Goal: Task Accomplishment & Management: Manage account settings

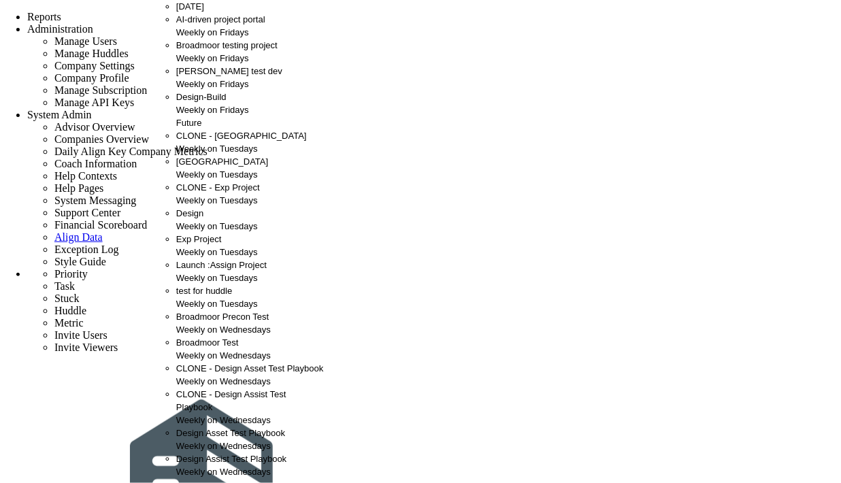
scroll to position [504, 0]
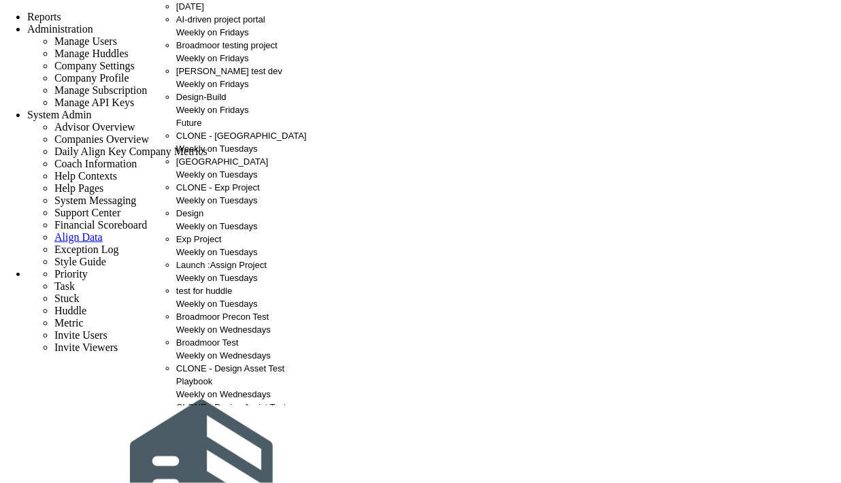
scroll to position [0, 0]
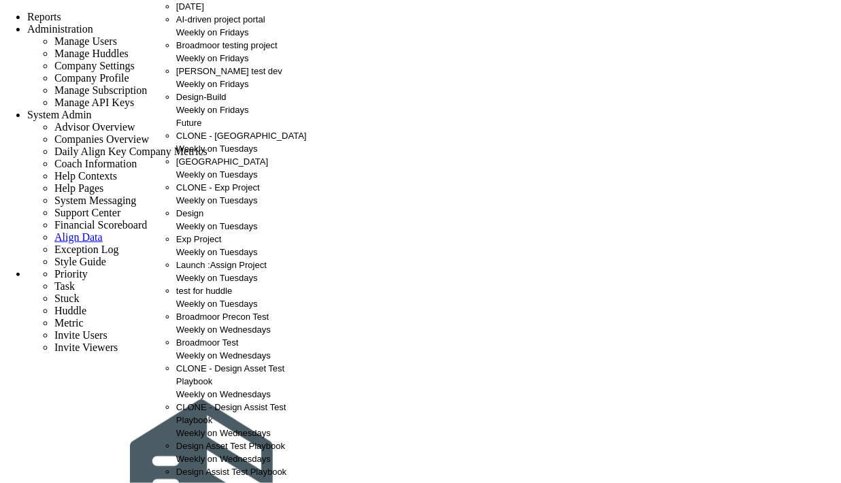
scroll to position [504, 0]
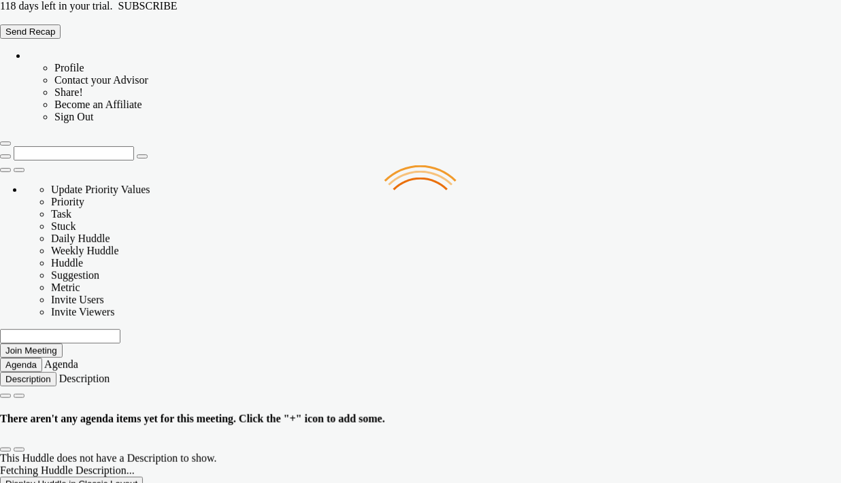
type input "[DATE]"
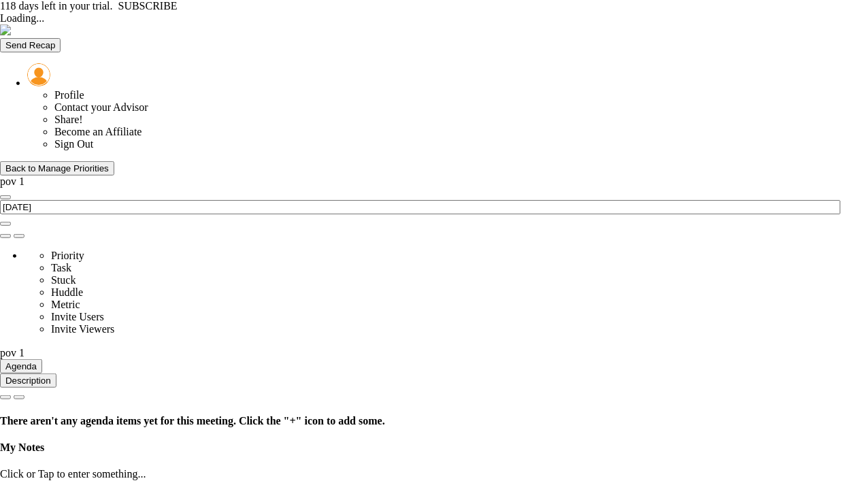
type input "Thursday, September 11, 2025"
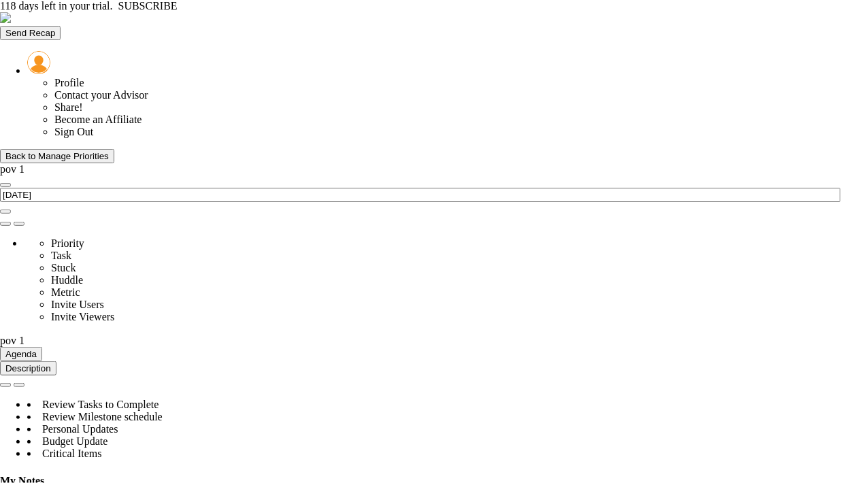
scroll to position [48, 116]
click at [42, 151] on div "Back to Manage Priorities" at bounding box center [56, 156] width 103 height 10
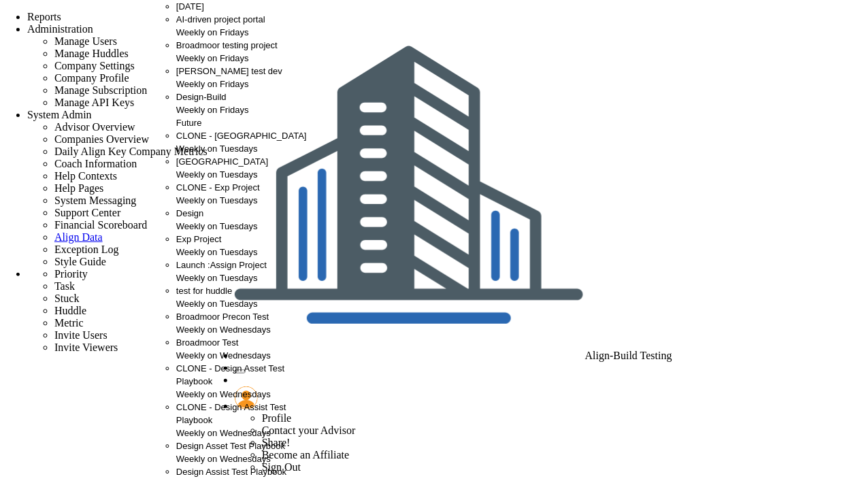
click at [193, 50] on span "Broadmoor testing project" at bounding box center [226, 45] width 101 height 10
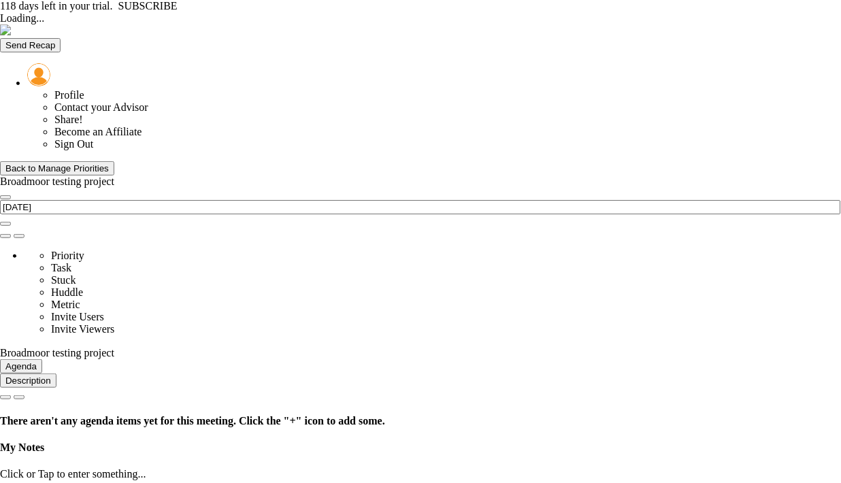
type input "[DATE]"
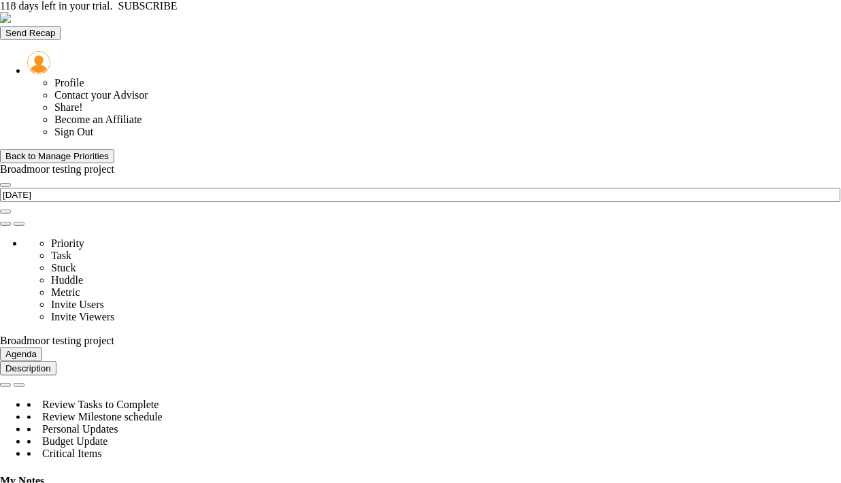
scroll to position [302, 0]
click at [57, 151] on div "Back to Manage Priorities" at bounding box center [56, 156] width 103 height 10
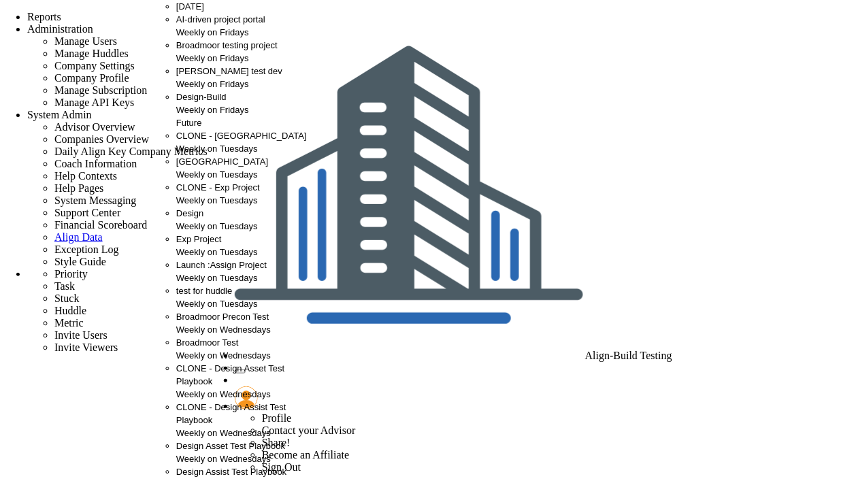
click at [214, 167] on span "[GEOGRAPHIC_DATA]" at bounding box center [222, 161] width 92 height 10
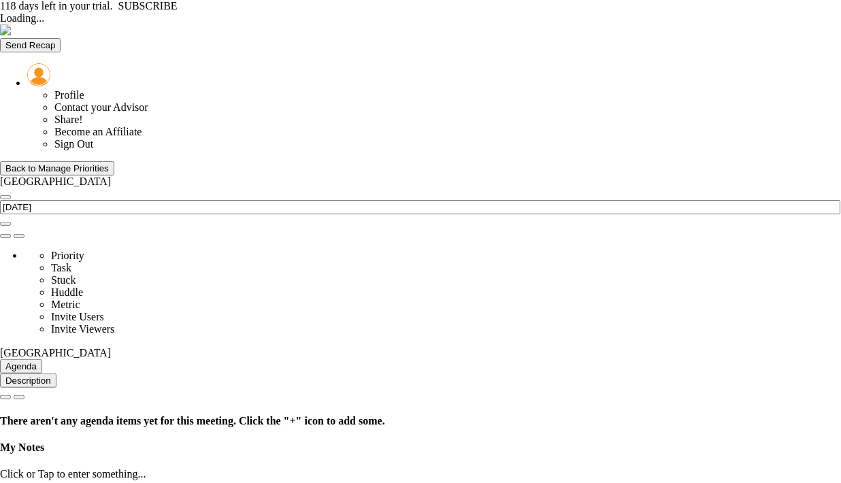
type input "Tuesday, September 9, 2025"
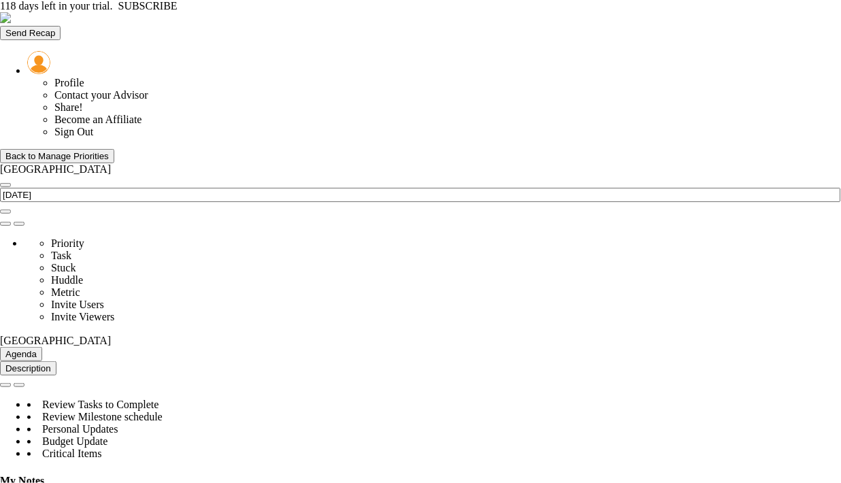
scroll to position [680365, 680295]
drag, startPoint x: 10, startPoint y: 87, endPoint x: 168, endPoint y: 84, distance: 158.6
copy span "BroadWay [GEOGRAPHIC_DATA]"
click at [46, 151] on div "Back to Manage Priorities" at bounding box center [56, 156] width 103 height 10
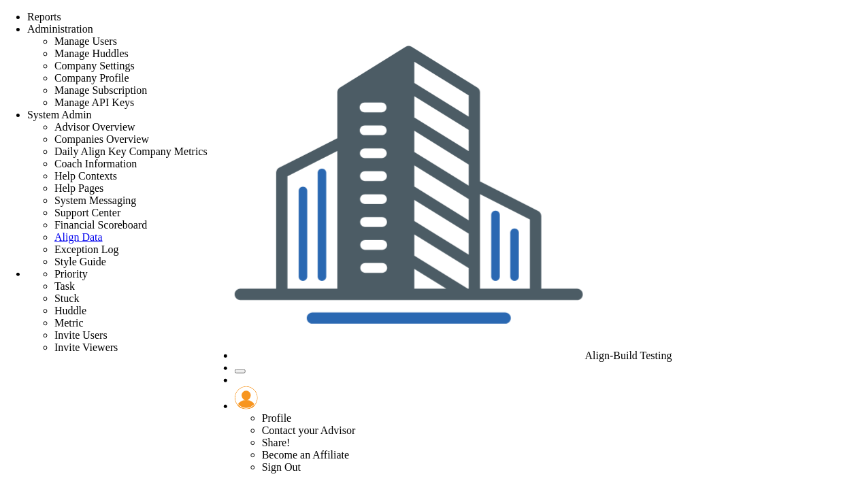
checkbox input "true"
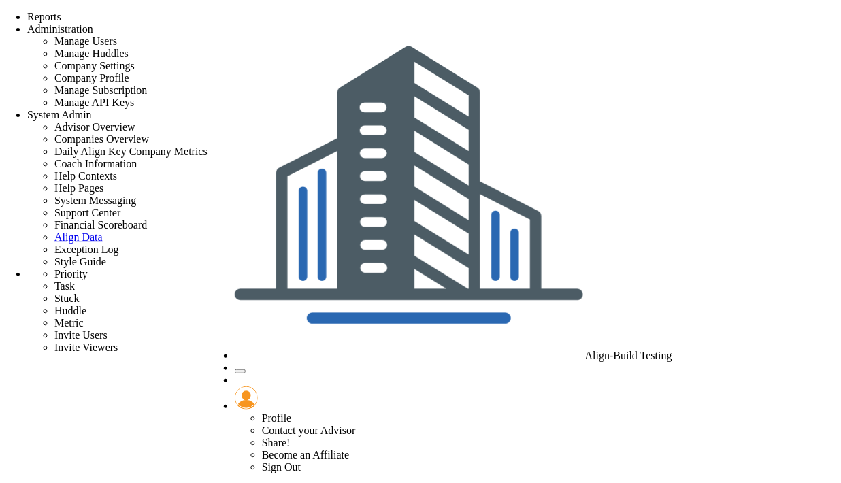
paste input "BroadWay New Stad"
type input "BroadWay New Stad"
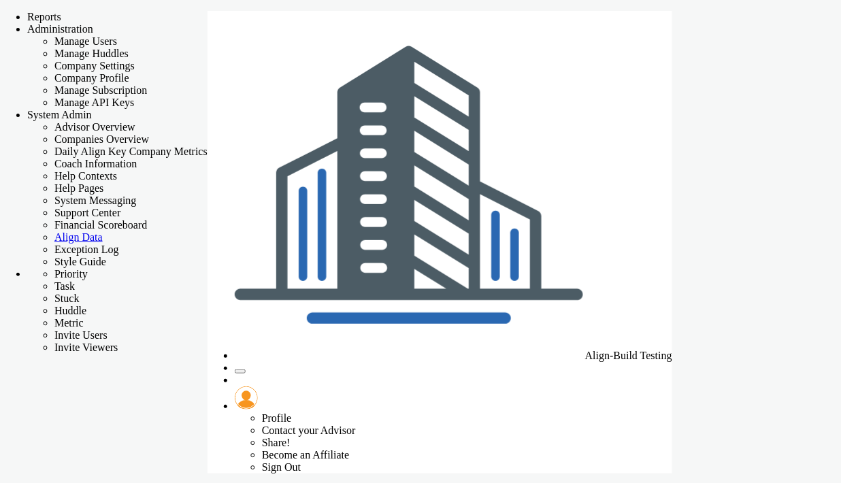
checkbox input "false"
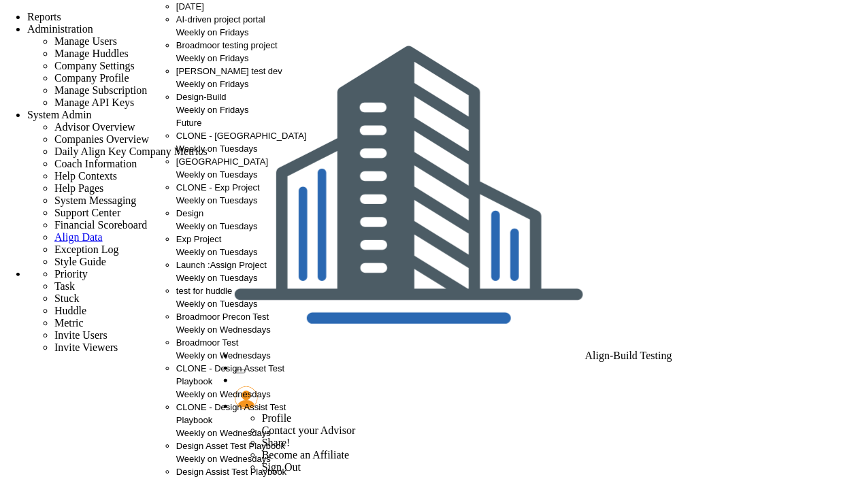
click at [233, 167] on span "[GEOGRAPHIC_DATA]" at bounding box center [222, 161] width 92 height 10
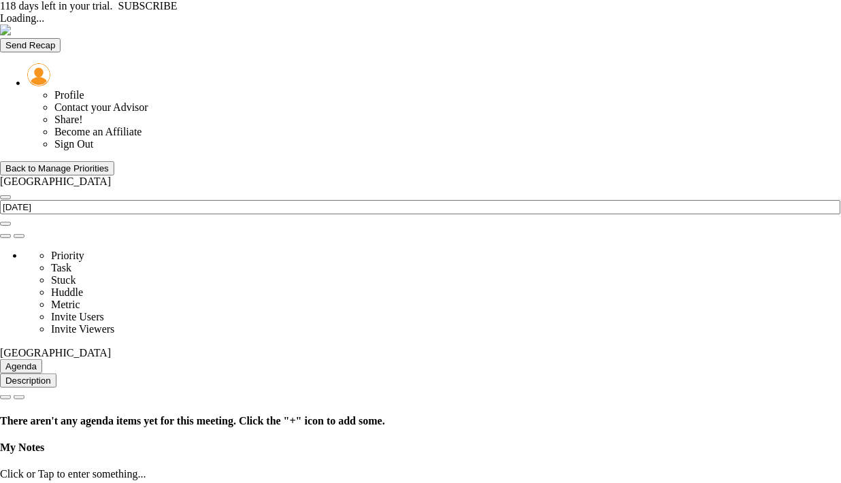
type input "Tuesday, September 9, 2025"
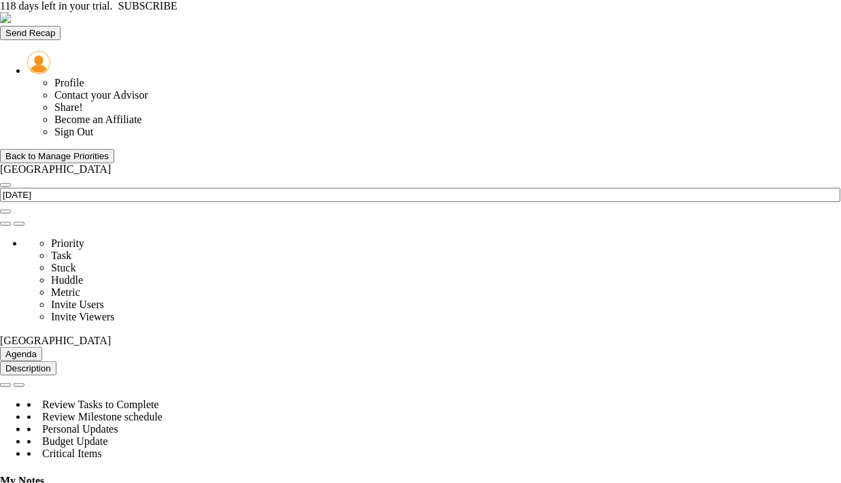
scroll to position [48, 116]
click at [44, 151] on div "Back to Manage Priorities" at bounding box center [56, 156] width 103 height 10
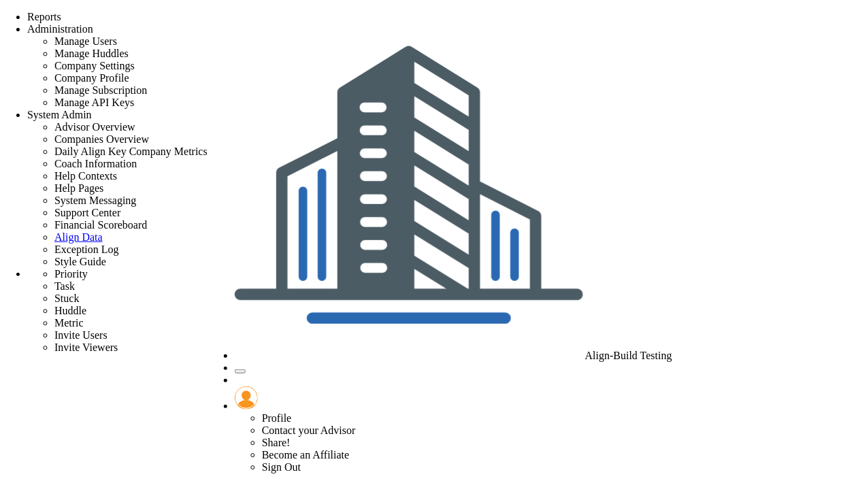
checkbox input "true"
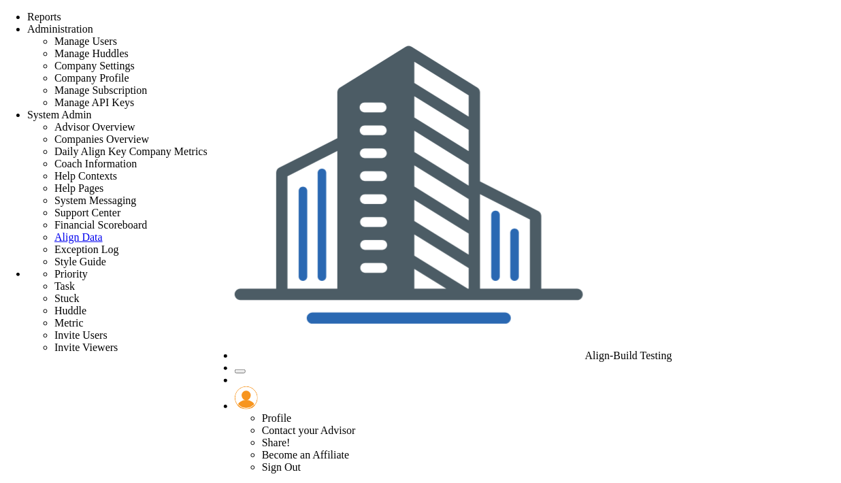
paste input "BroadWay New Stad"
type input "BroadWay New Stad"
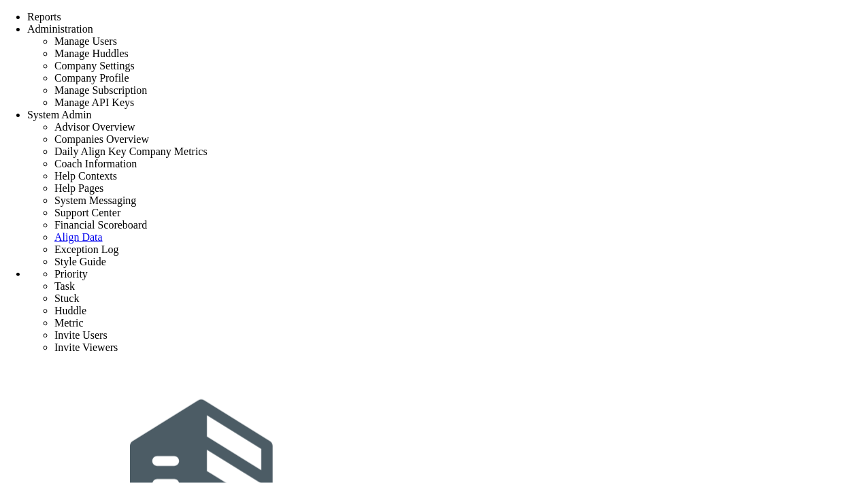
scroll to position [187, 0]
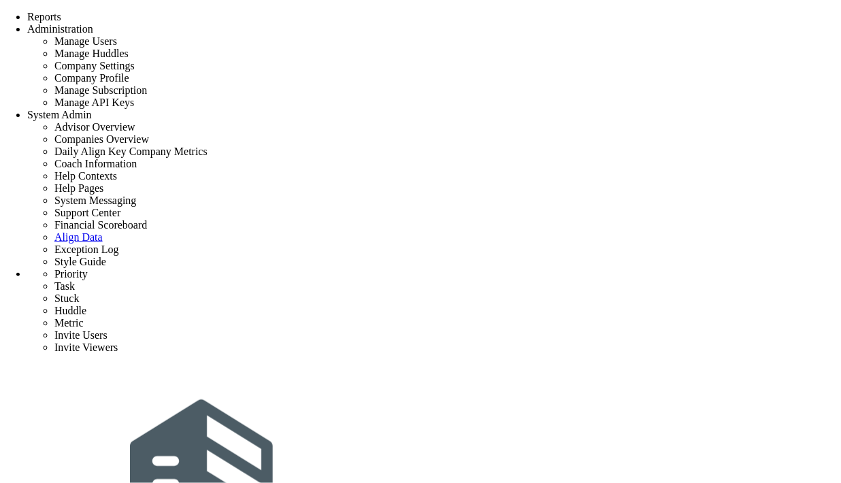
checkbox input "false"
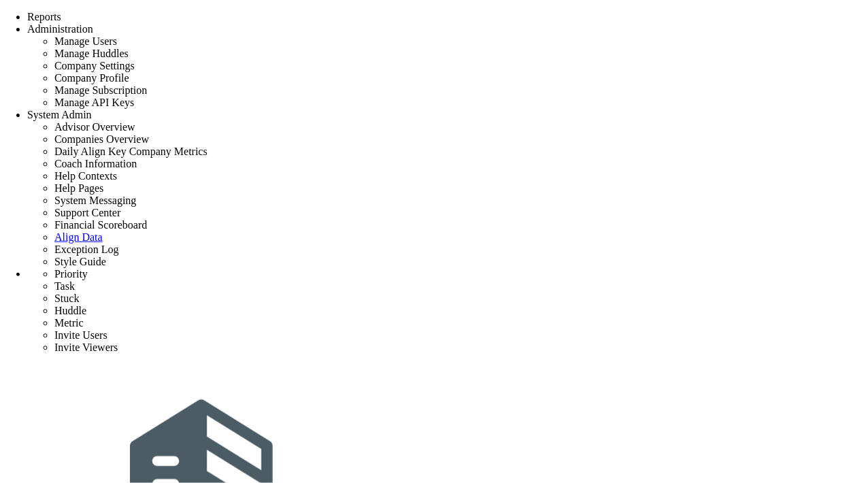
checkbox input "true"
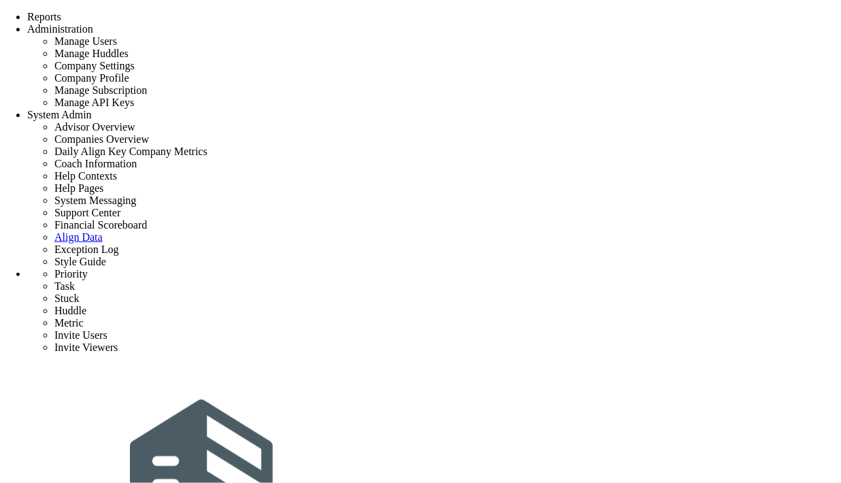
paste input "BroadWay New Stad"
type input "BroadWay New Stad"
drag, startPoint x: 212, startPoint y: 305, endPoint x: 417, endPoint y: 308, distance: 204.8
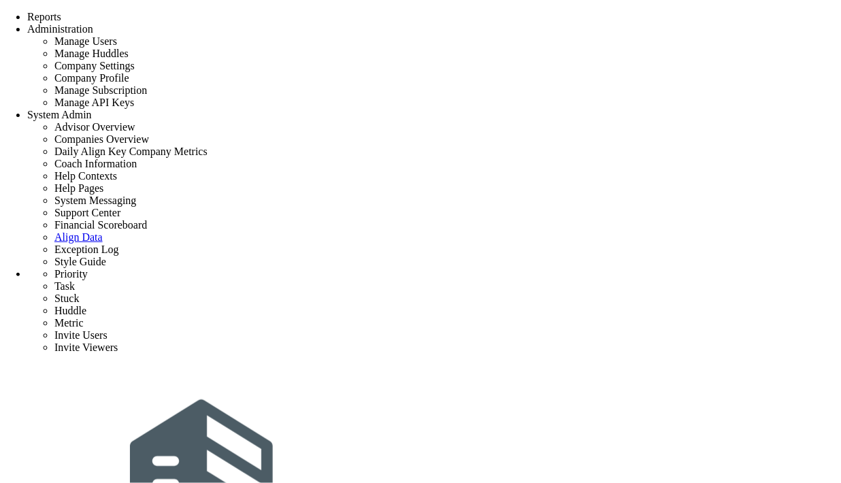
checkbox input "true"
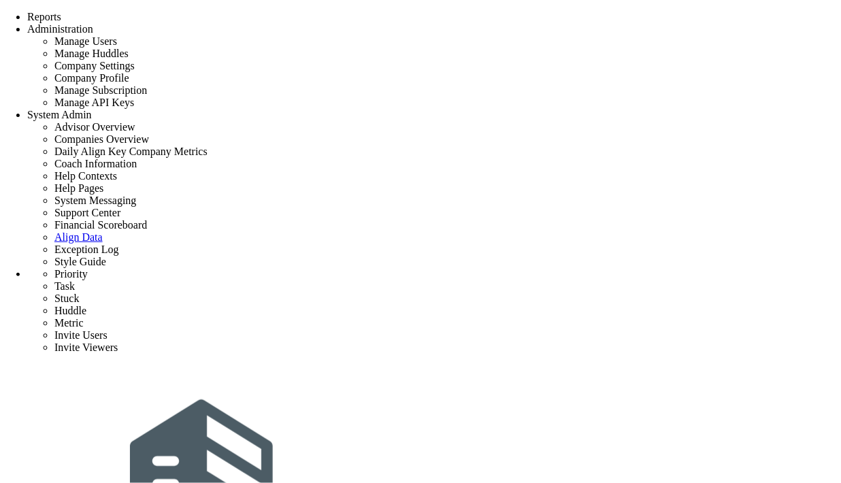
drag, startPoint x: 576, startPoint y: 116, endPoint x: 484, endPoint y: 116, distance: 91.2
type input "ai"
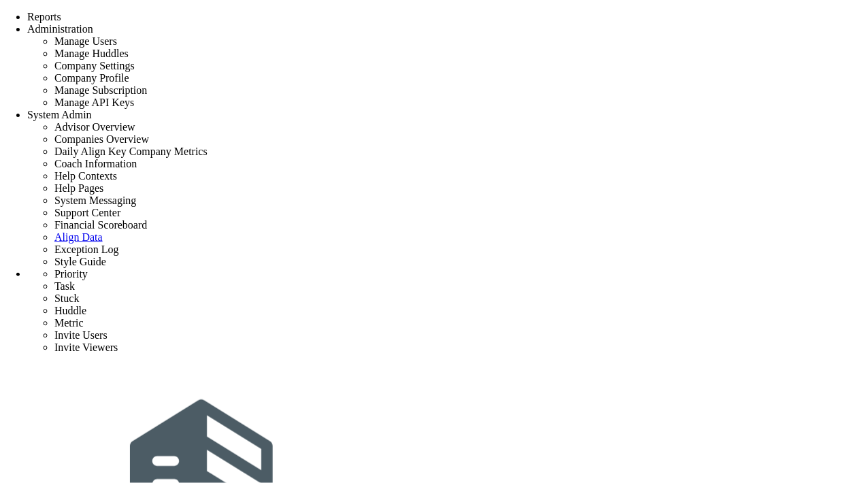
drag, startPoint x: 474, startPoint y: 89, endPoint x: 538, endPoint y: 110, distance: 68.0
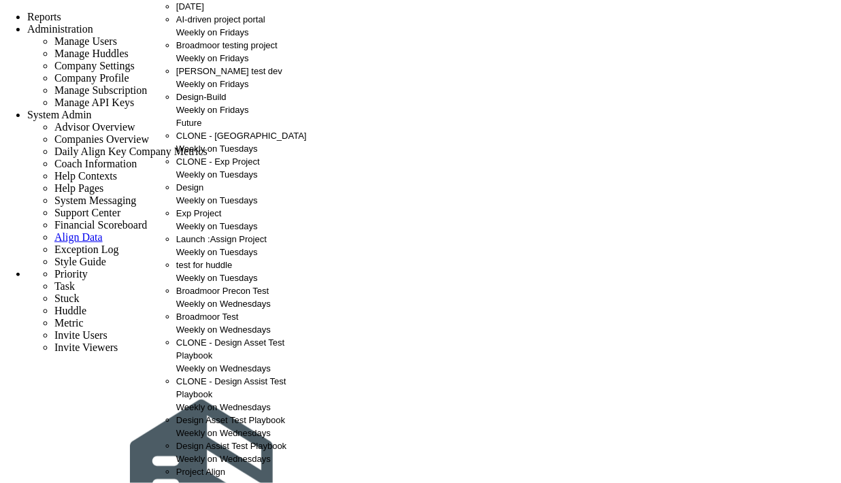
click at [178, 24] on span "AI-driven project portal" at bounding box center [220, 19] width 89 height 10
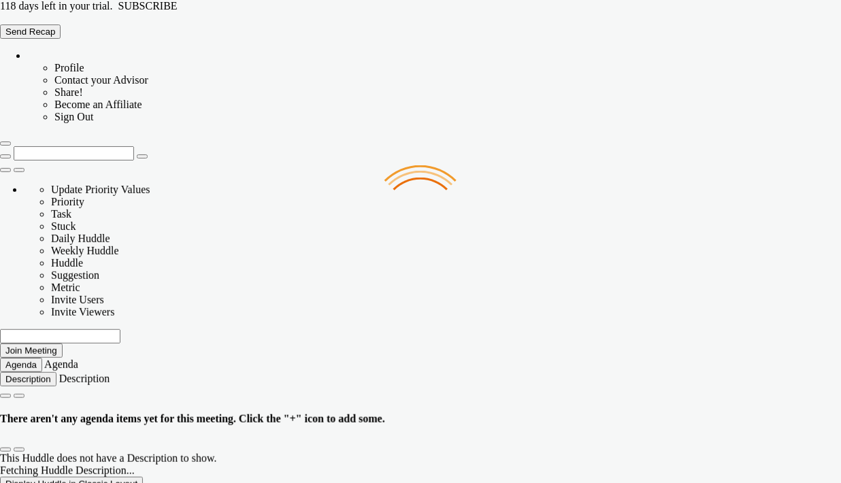
type input "Friday, September 12, 2025"
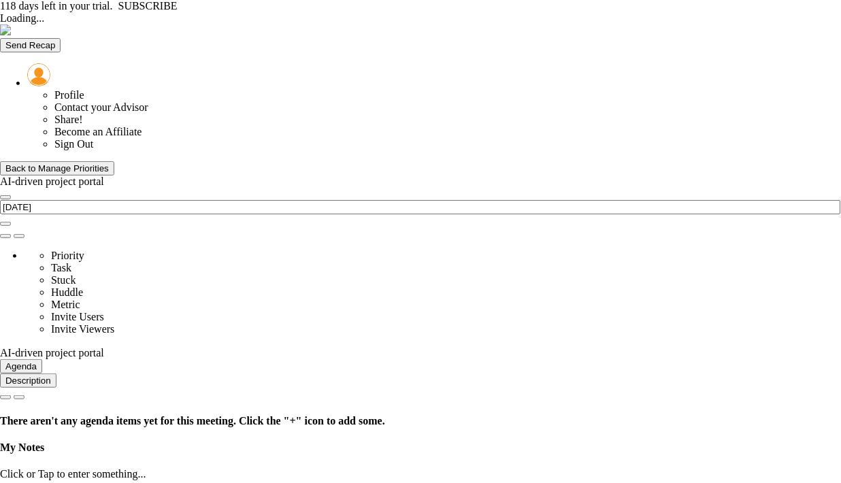
type input "Friday, September 12, 2025"
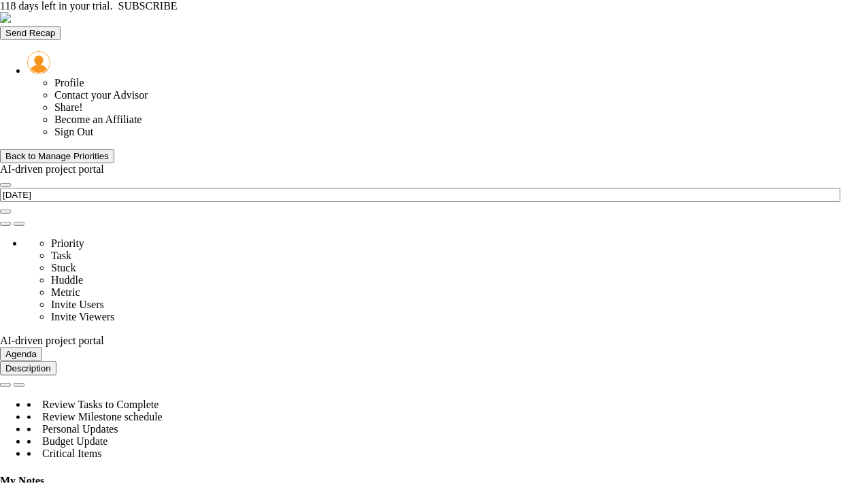
click at [29, 151] on div "Back to Manage Priorities" at bounding box center [56, 156] width 103 height 10
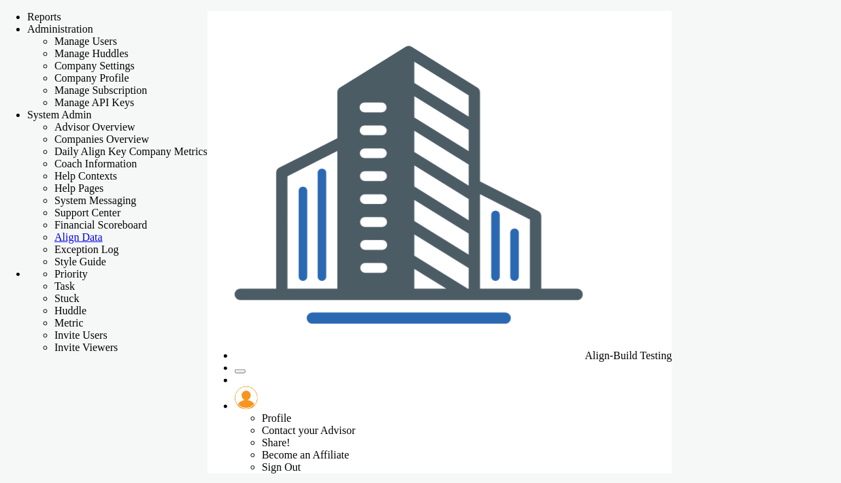
checkbox input "false"
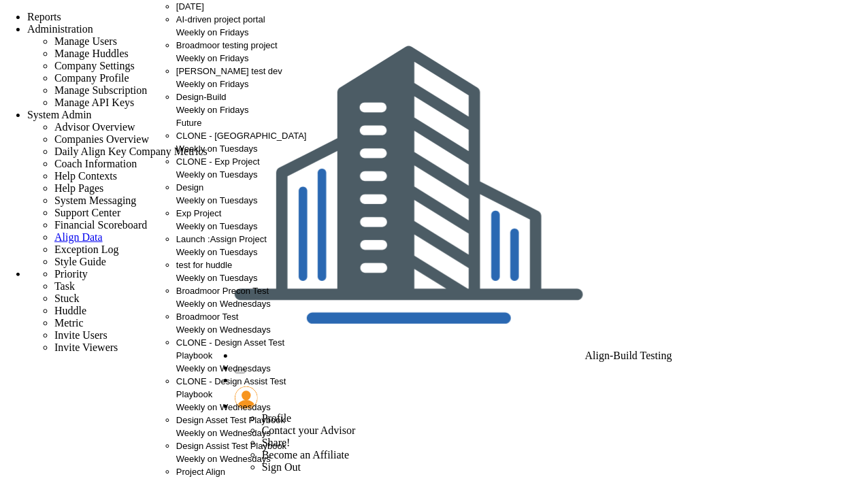
click at [201, 76] on span "[PERSON_NAME] test dev" at bounding box center [229, 71] width 106 height 10
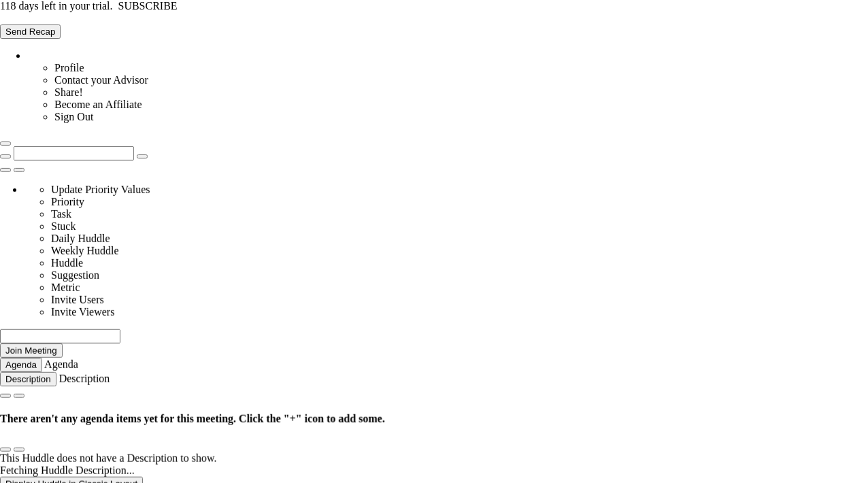
type input "Friday, September 12, 2025"
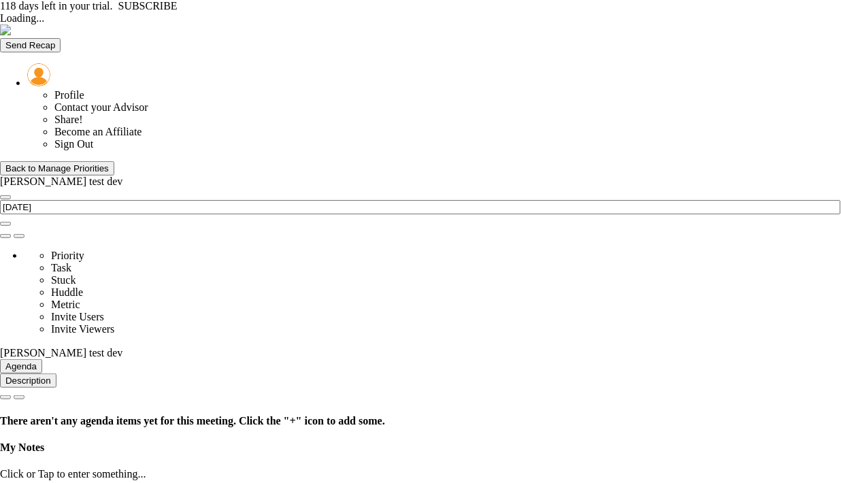
type input "Friday, September 12, 2025"
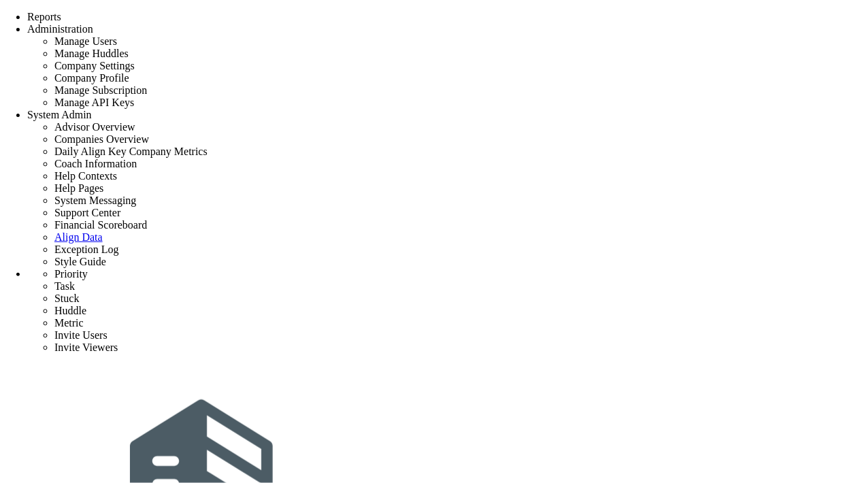
checkbox input "true"
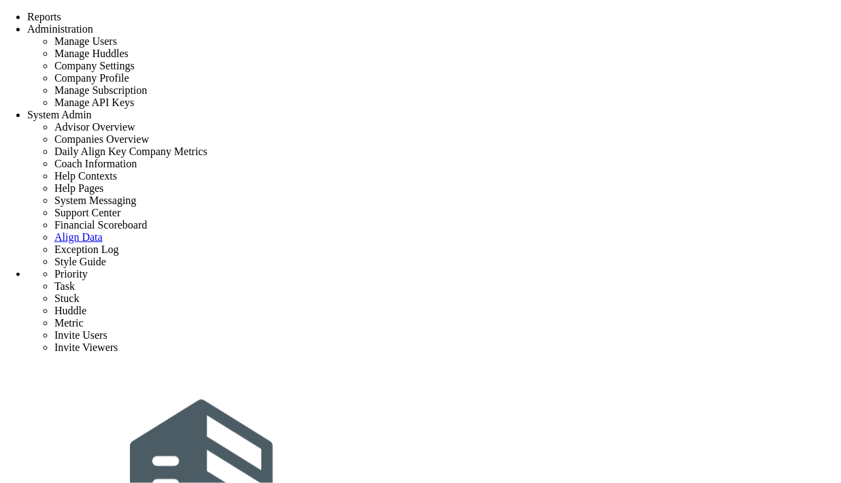
type input "new project"
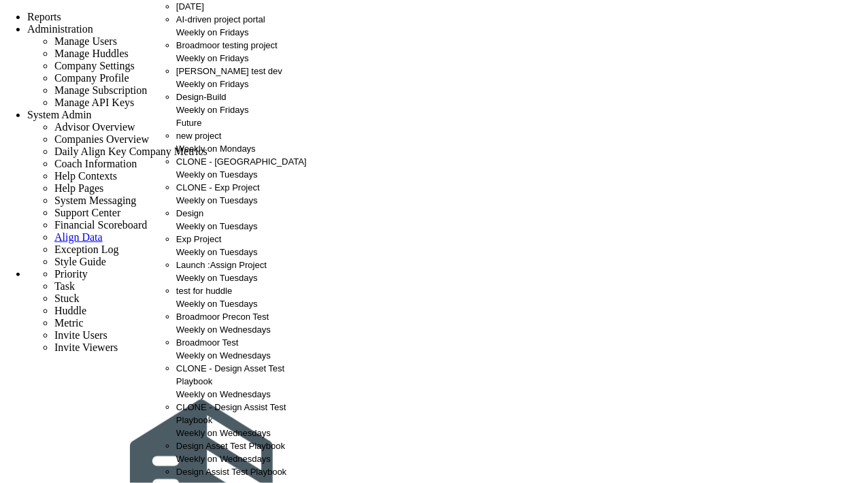
click at [226, 155] on div "new project Weekly on Mondays" at bounding box center [249, 142] width 147 height 26
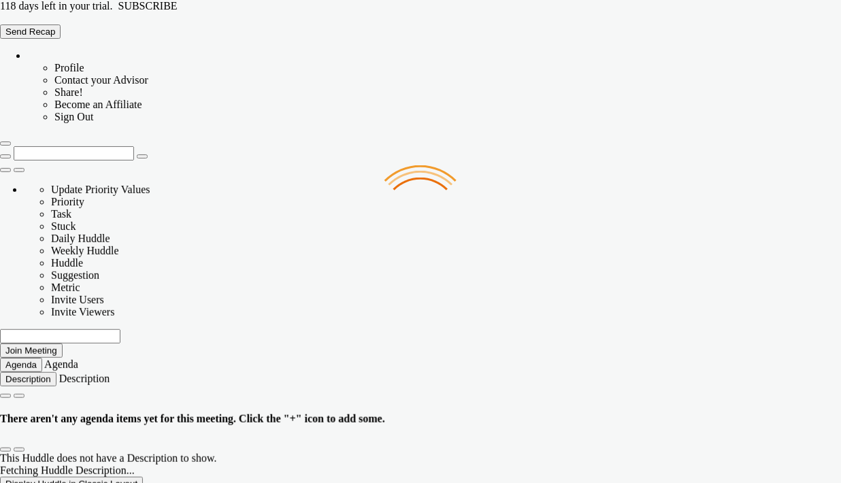
type input "[DATE]"
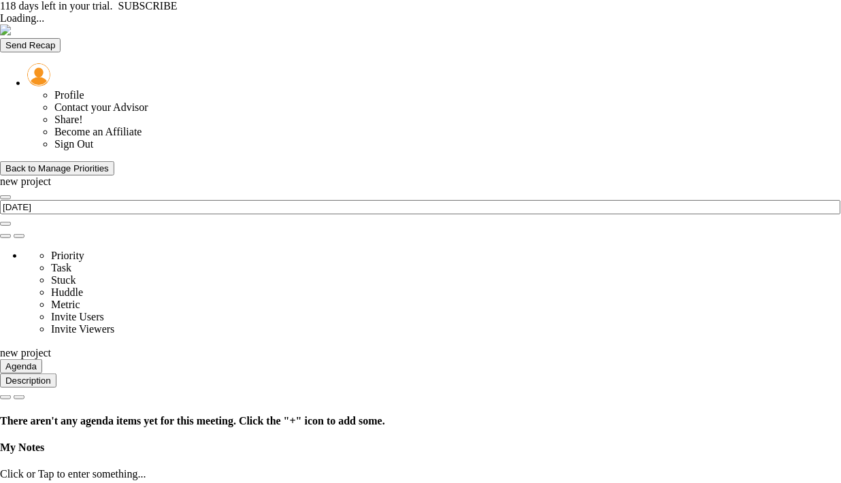
type input "Monday, September 8, 2025"
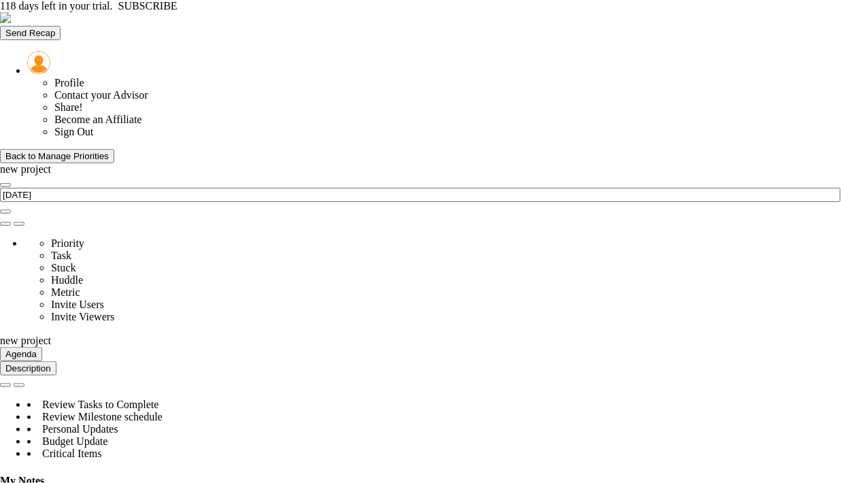
click at [37, 151] on div "Back to Manage Priorities" at bounding box center [56, 156] width 103 height 10
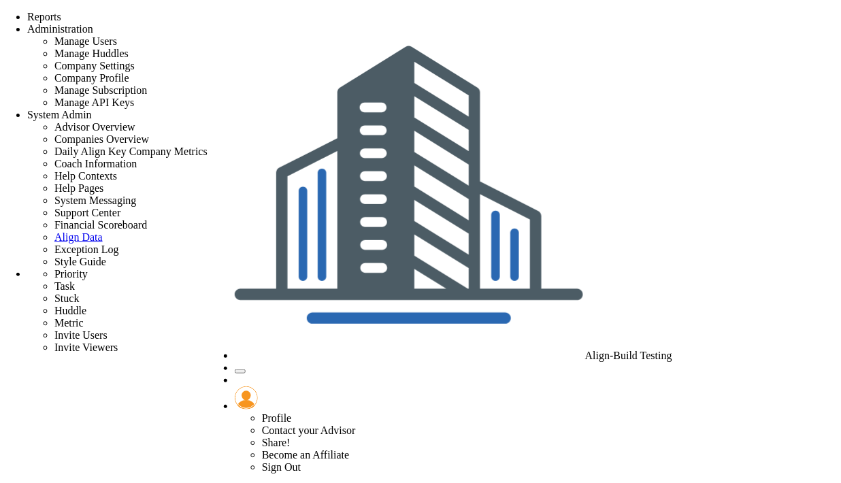
checkbox input "true"
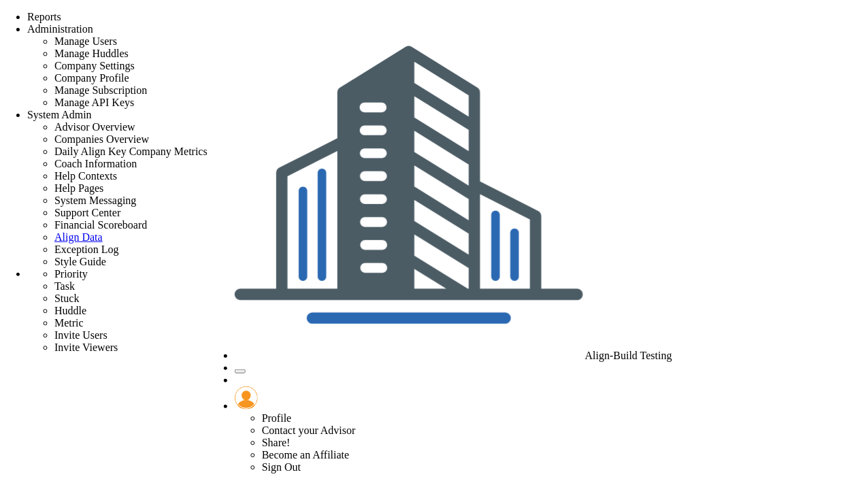
type input "new project"
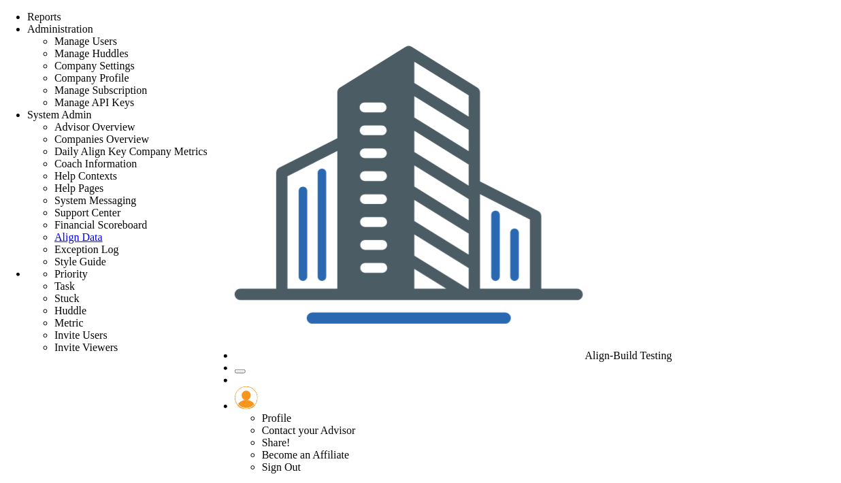
scroll to position [187, 0]
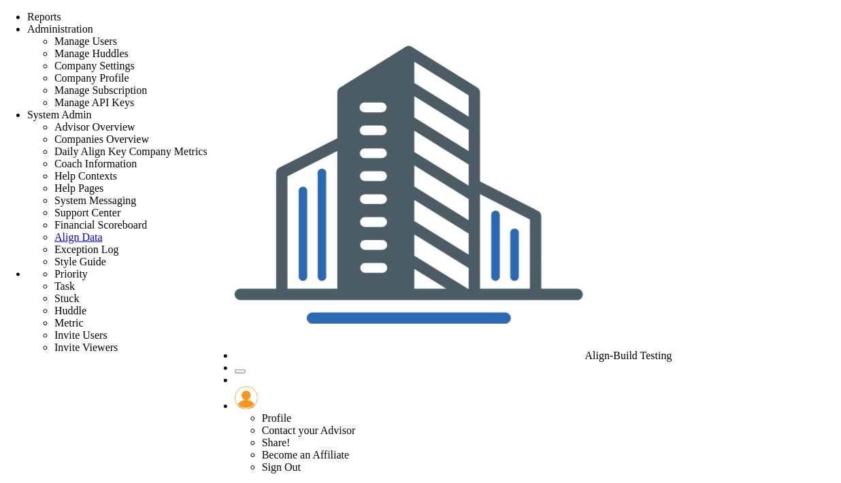
checkbox input "true"
type input "n"
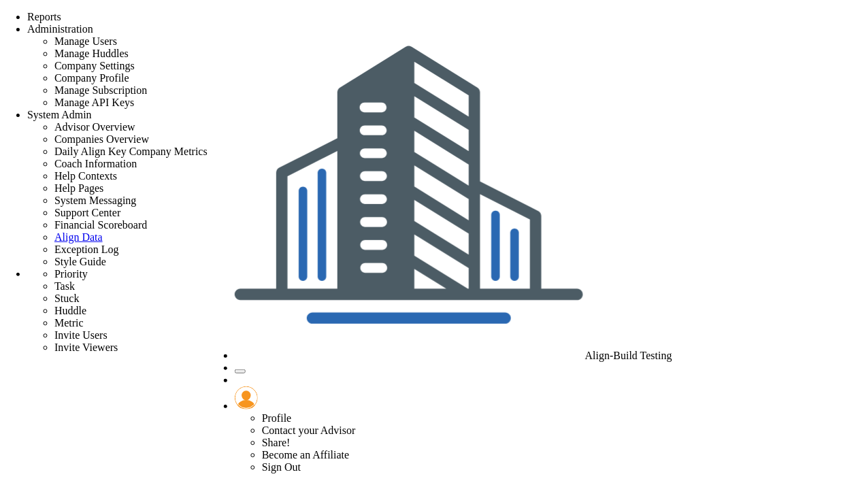
type input "new project"
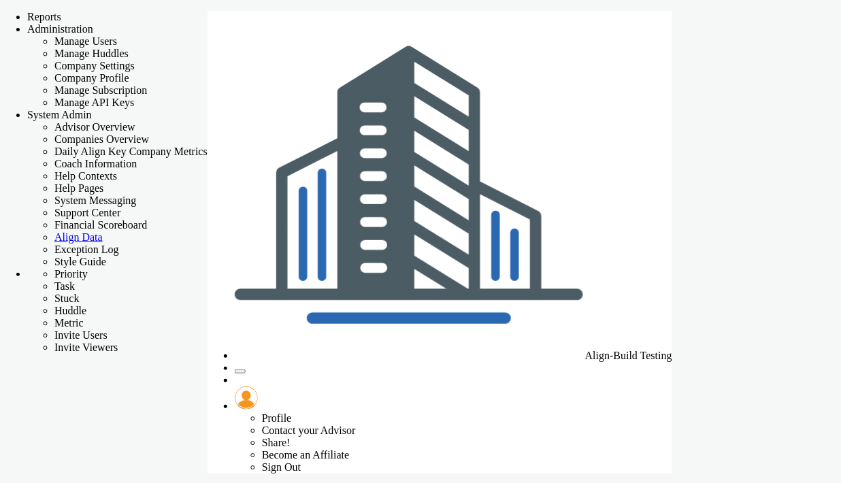
checkbox input "false"
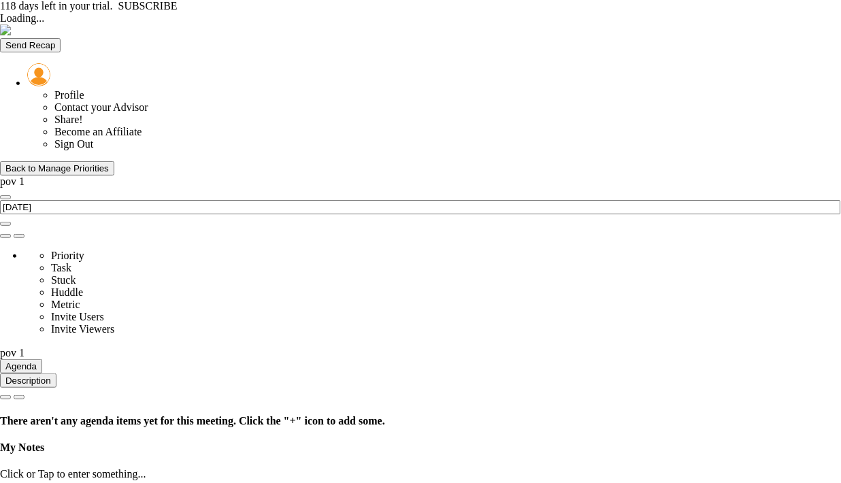
type input "Thursday, September 11, 2025"
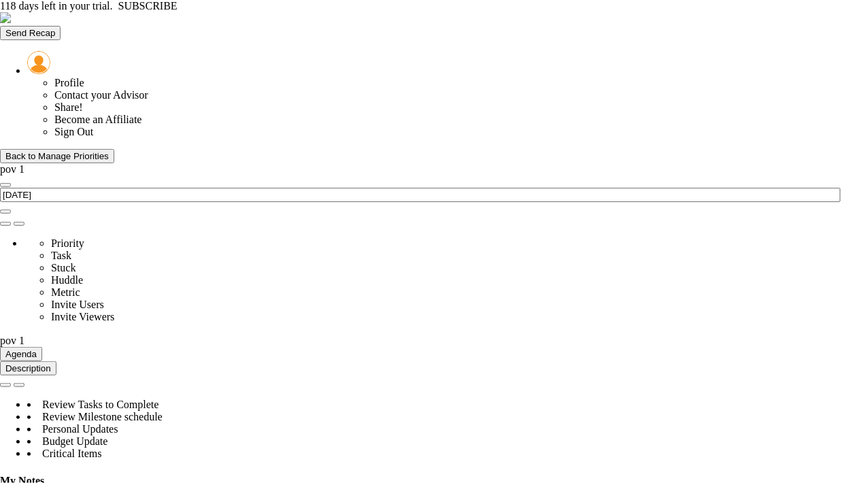
click at [39, 151] on div "Back to Manage Priorities" at bounding box center [56, 156] width 103 height 10
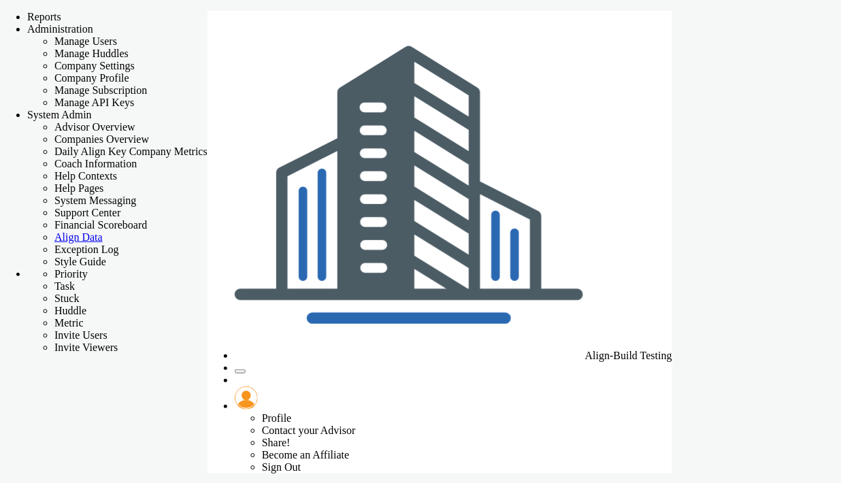
checkbox input "false"
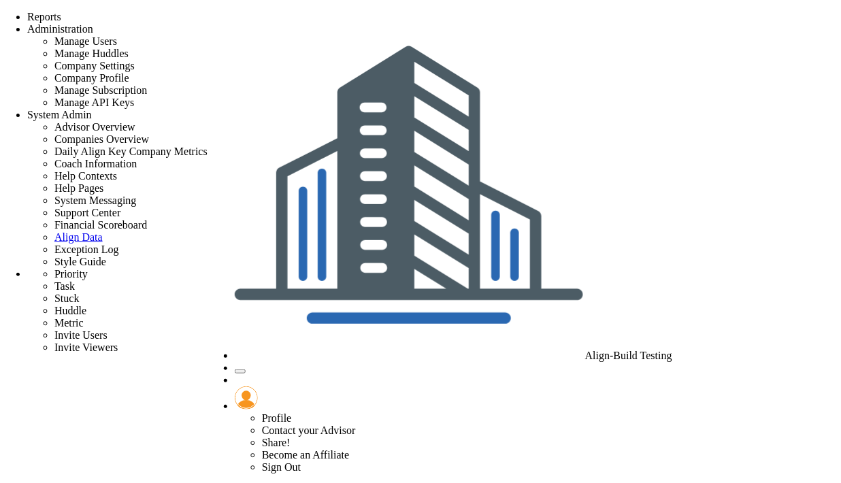
checkbox input "true"
type input "pov"
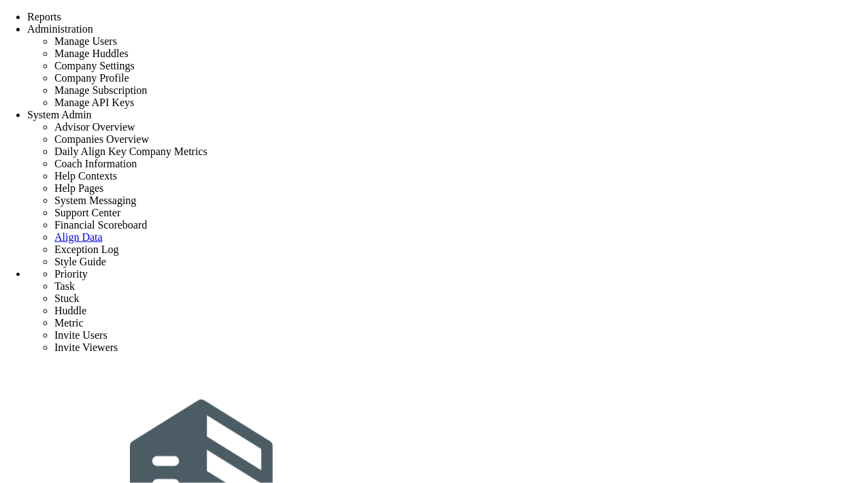
scroll to position [142, 0]
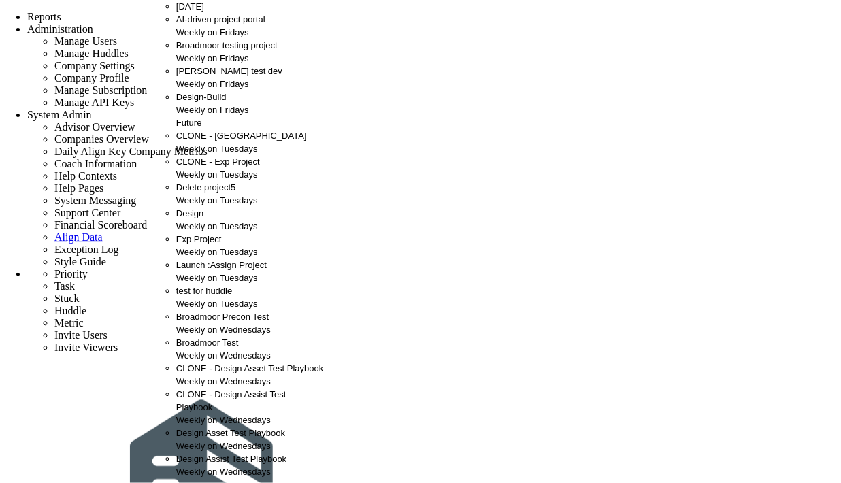
click at [235, 207] on div "Delete project5 Weekly on Tuesdays" at bounding box center [250, 194] width 148 height 26
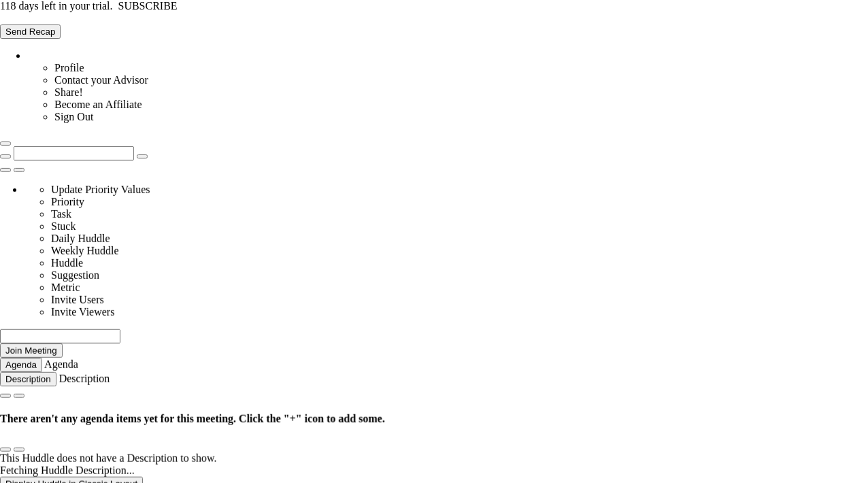
type input "[DATE]"
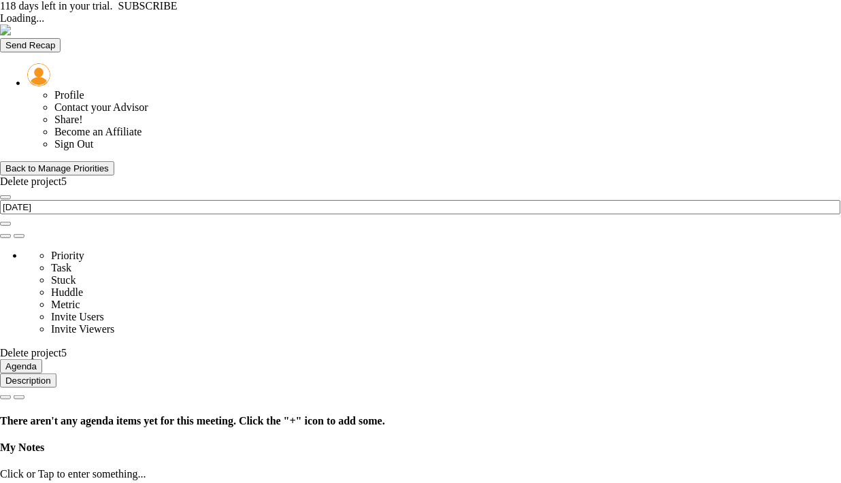
type input "[DATE]"
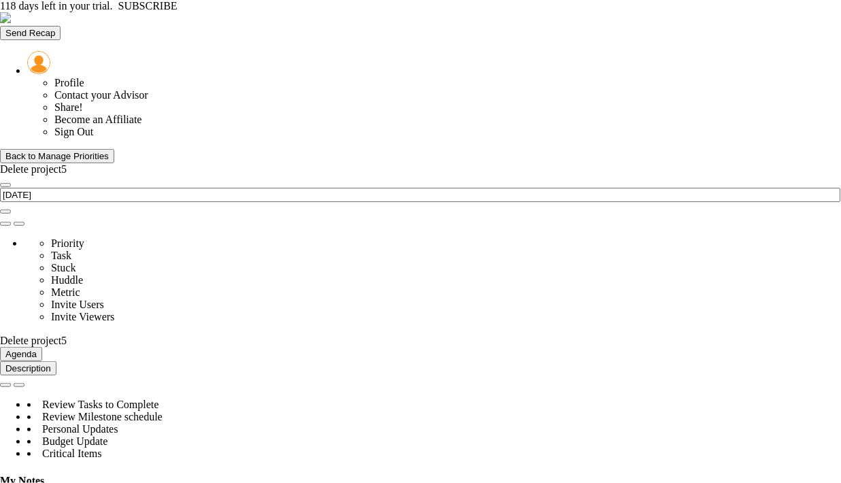
click at [57, 151] on div "Back to Manage Priorities" at bounding box center [56, 156] width 103 height 10
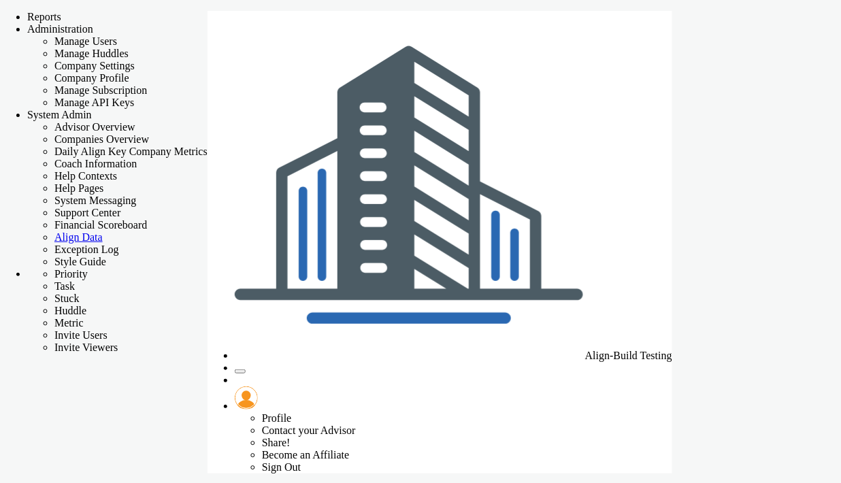
checkbox input "false"
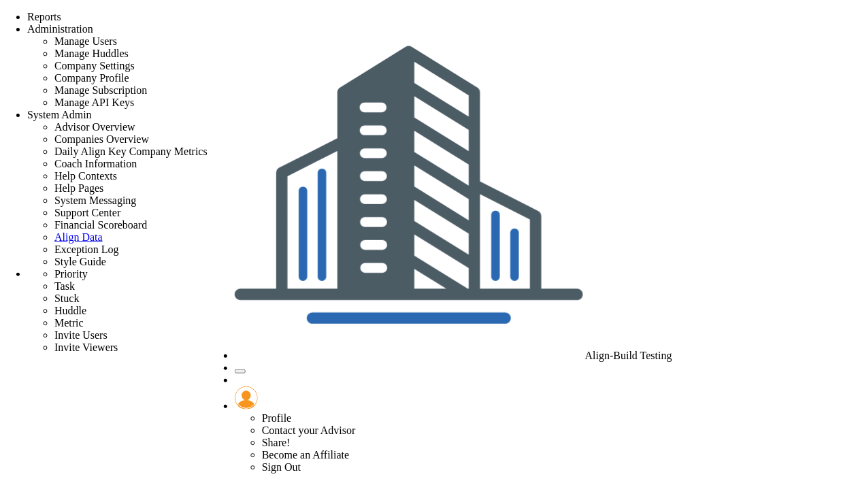
checkbox input "true"
type input "delete project5"
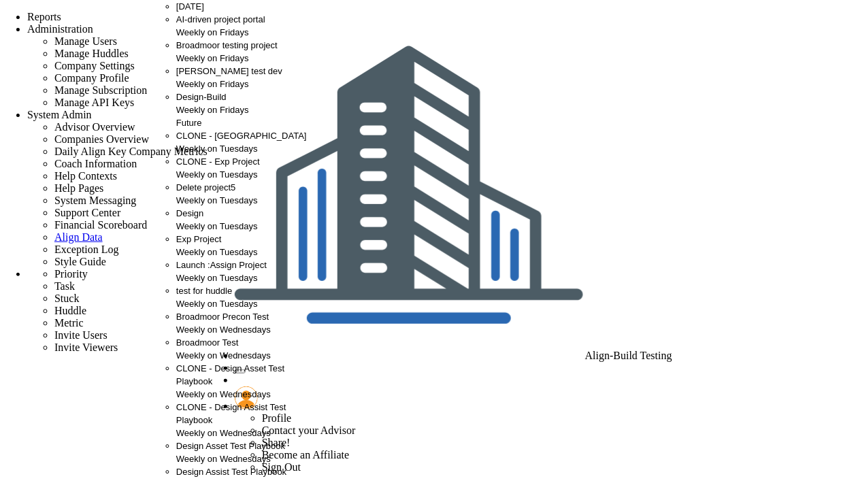
click at [209, 193] on span "Delete project5" at bounding box center [205, 187] width 59 height 10
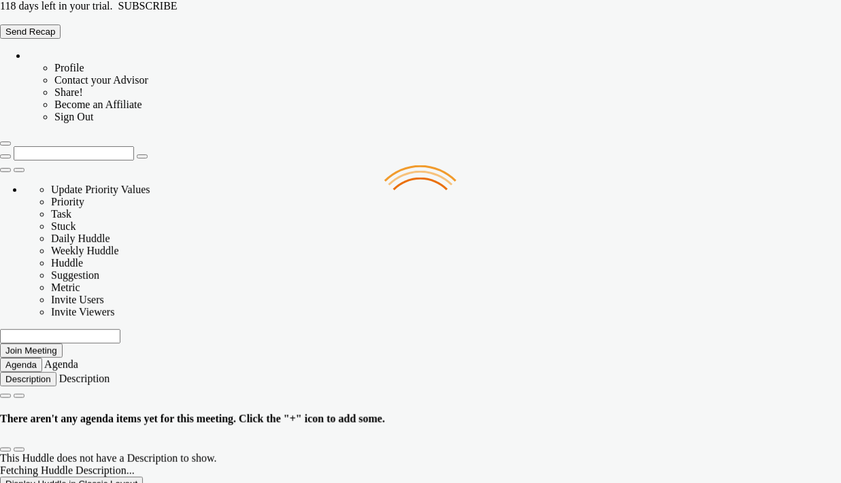
type input "[DATE]"
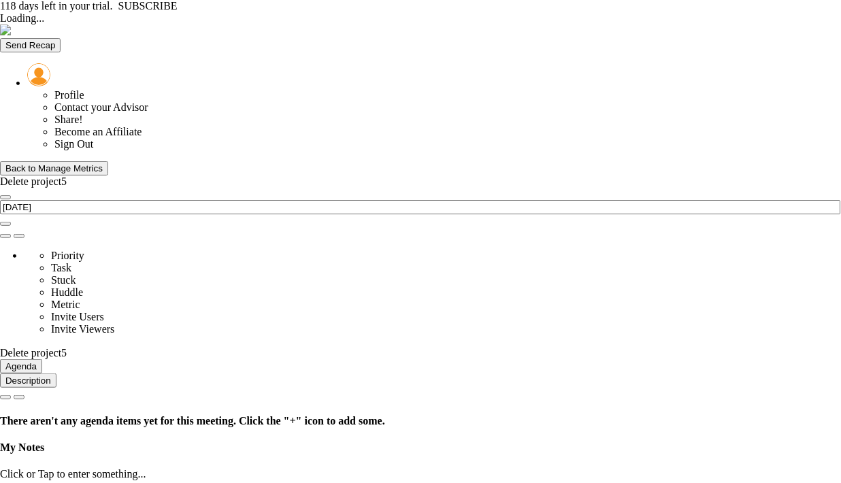
type input "Tuesday, September 9, 2025"
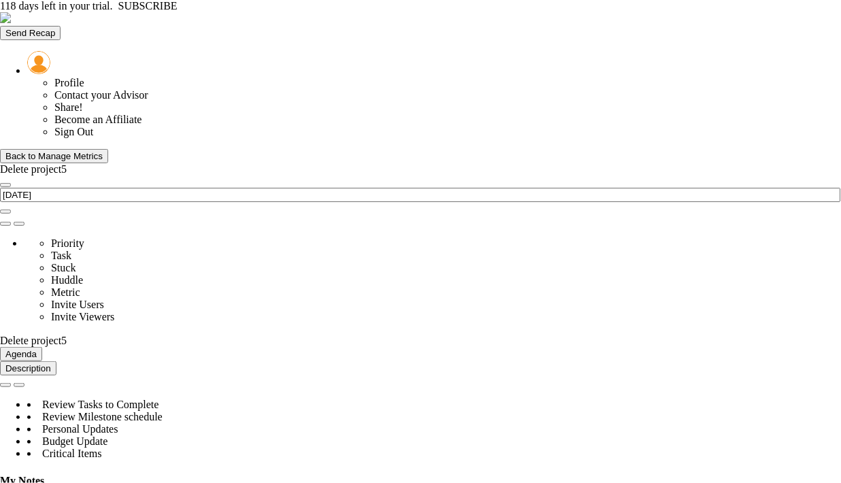
scroll to position [48, 116]
click at [54, 151] on span at bounding box center [54, 151] width 0 height 0
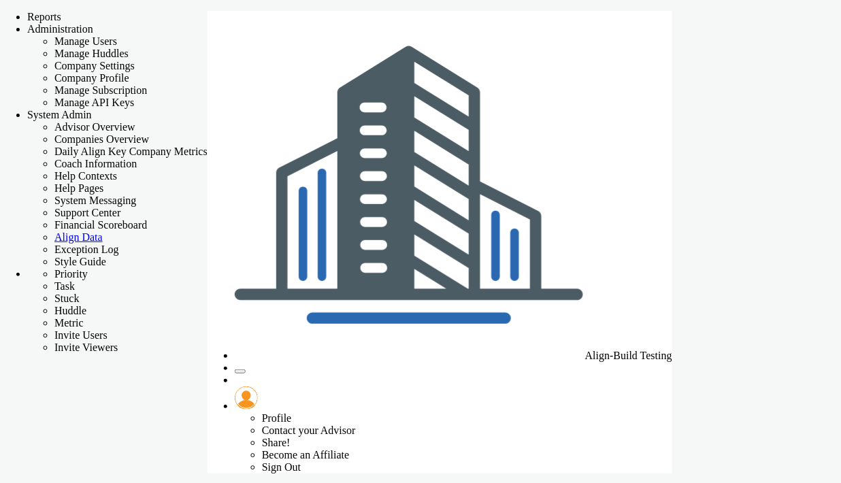
checkbox input "false"
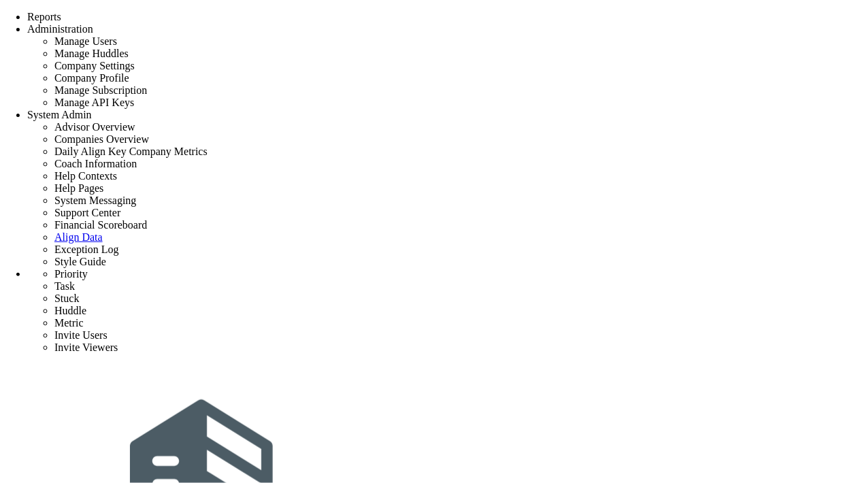
scroll to position [142, 0]
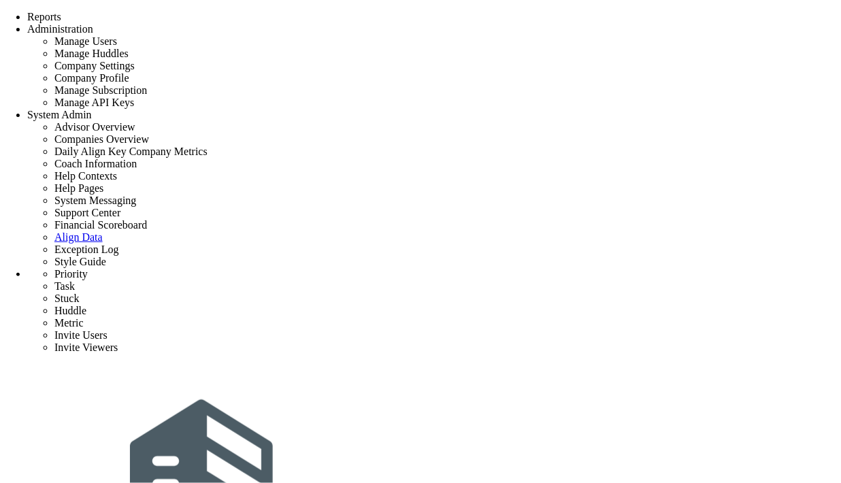
checkbox input "true"
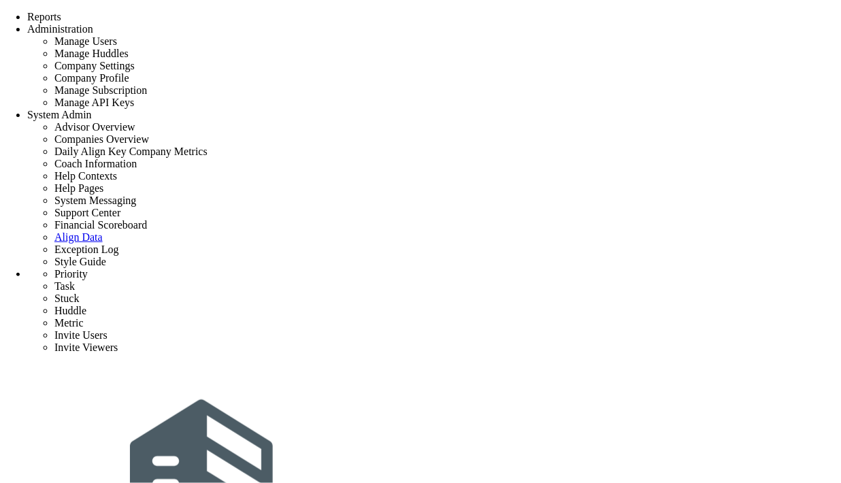
type input "delete project5"
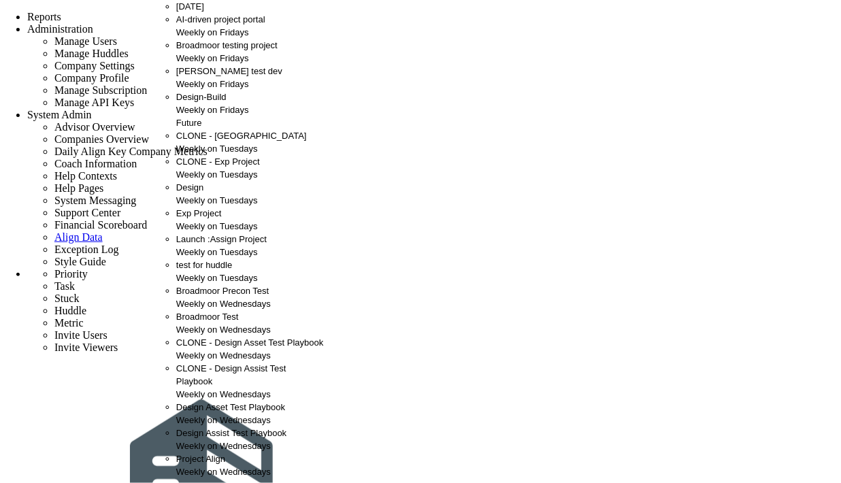
scroll to position [434, 0]
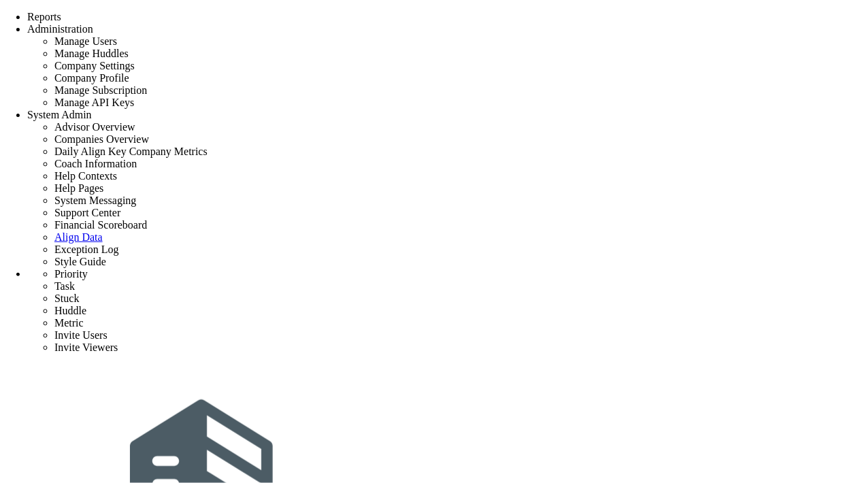
scroll to position [0, 0]
